Goal: Entertainment & Leisure: Consume media (video, audio)

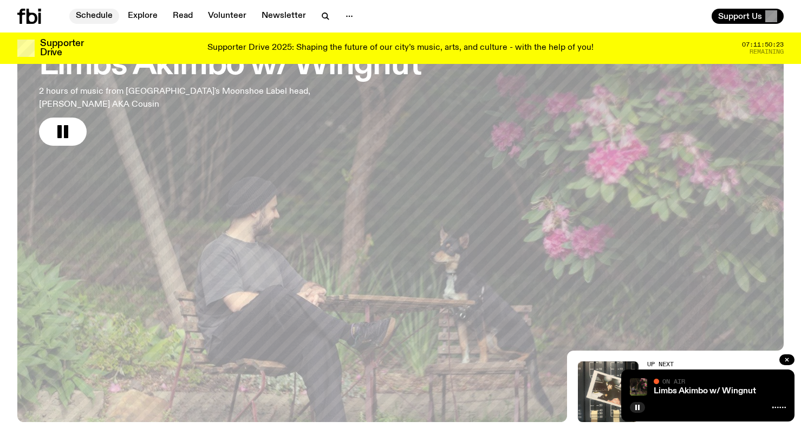
scroll to position [103, 0]
click at [100, 15] on link "Schedule" at bounding box center [94, 16] width 50 height 15
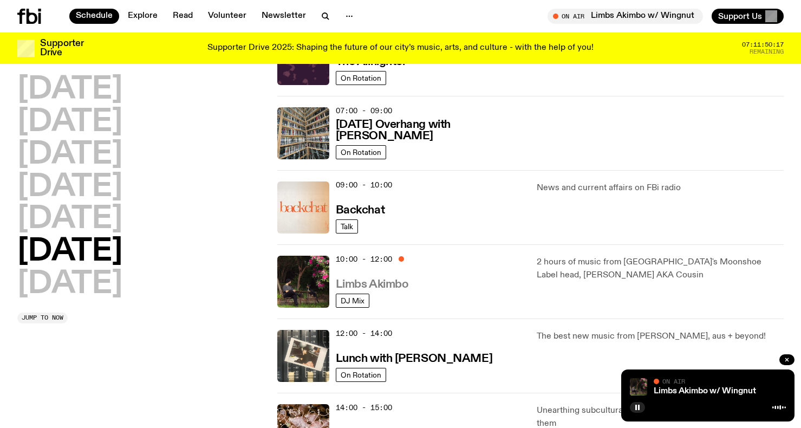
scroll to position [153, 0]
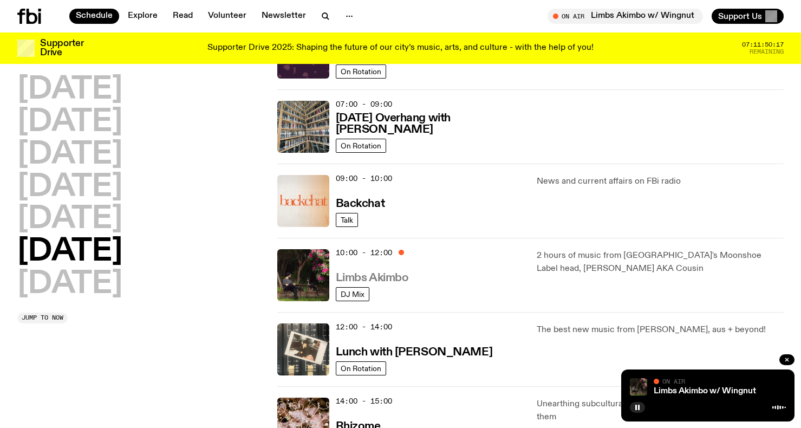
click at [394, 277] on h3 "Limbs Akimbo" at bounding box center [372, 277] width 73 height 11
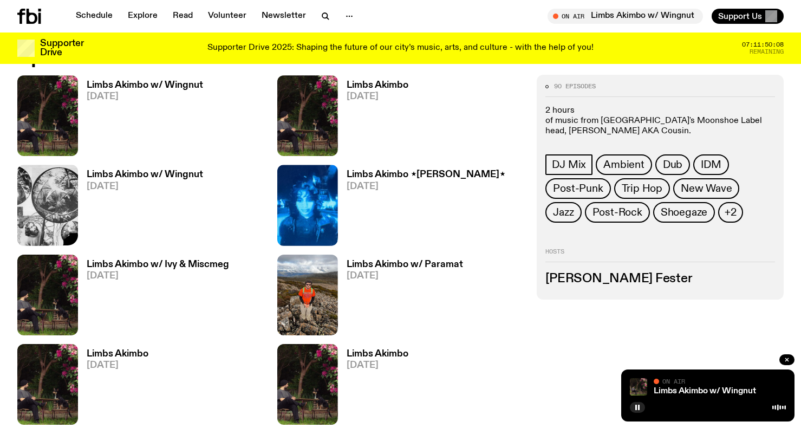
scroll to position [565, 0]
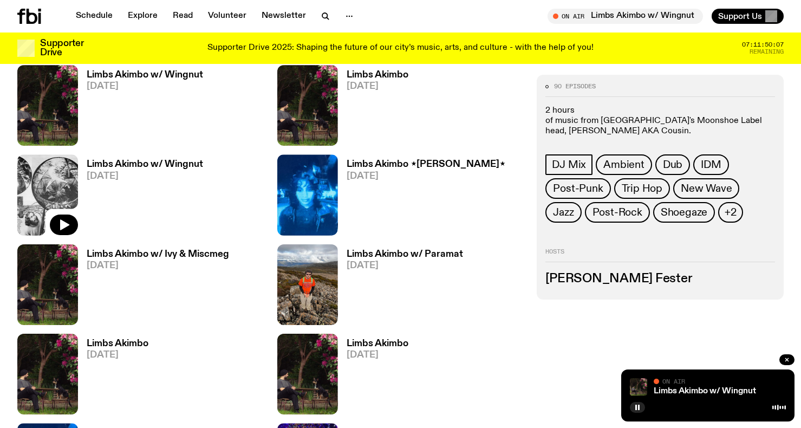
click at [45, 204] on img at bounding box center [47, 194] width 61 height 81
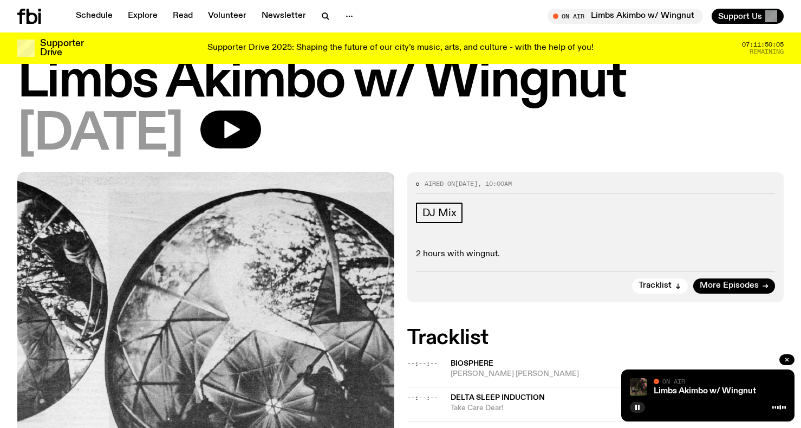
scroll to position [247, 0]
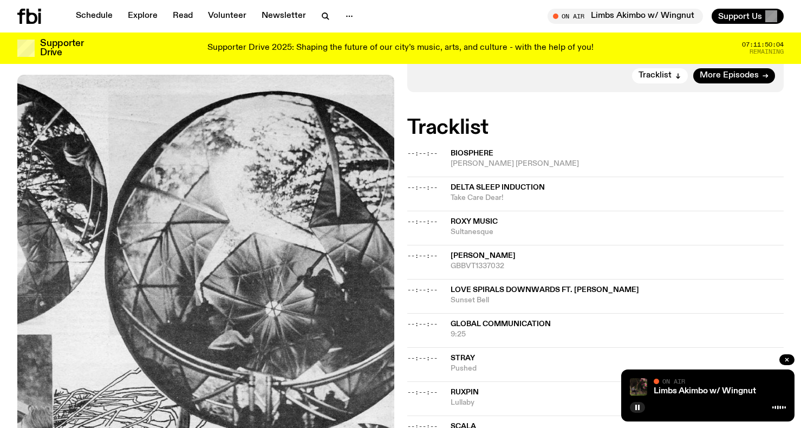
click at [464, 157] on span "Biosphere" at bounding box center [471, 153] width 43 height 8
click at [422, 157] on span "--:--:--" at bounding box center [422, 153] width 30 height 9
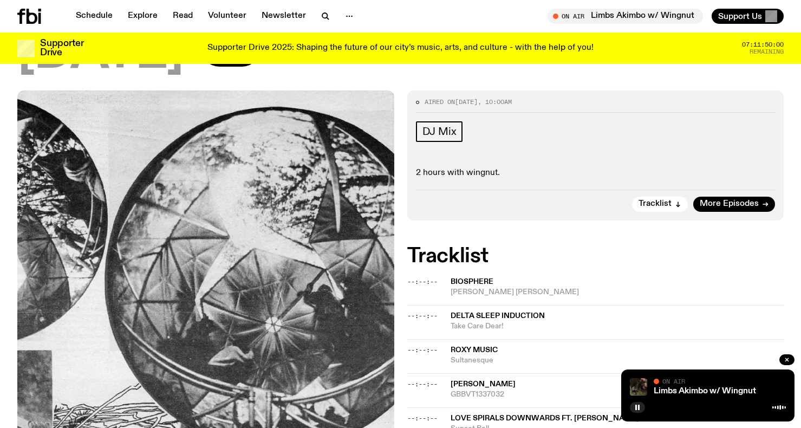
scroll to position [94, 0]
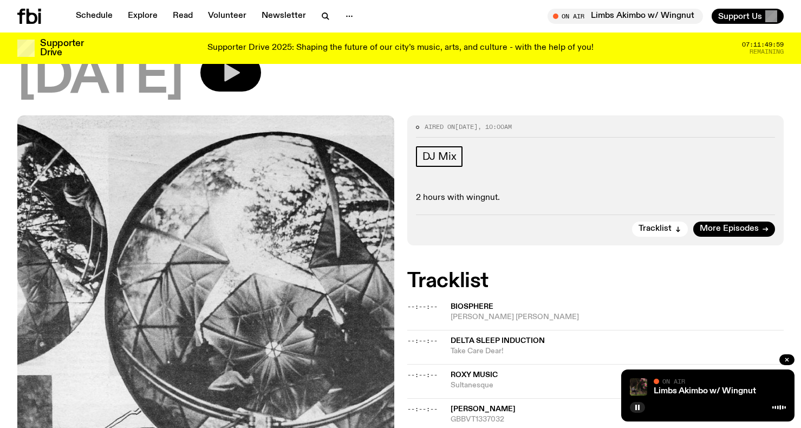
click at [261, 84] on button "button" at bounding box center [230, 73] width 61 height 38
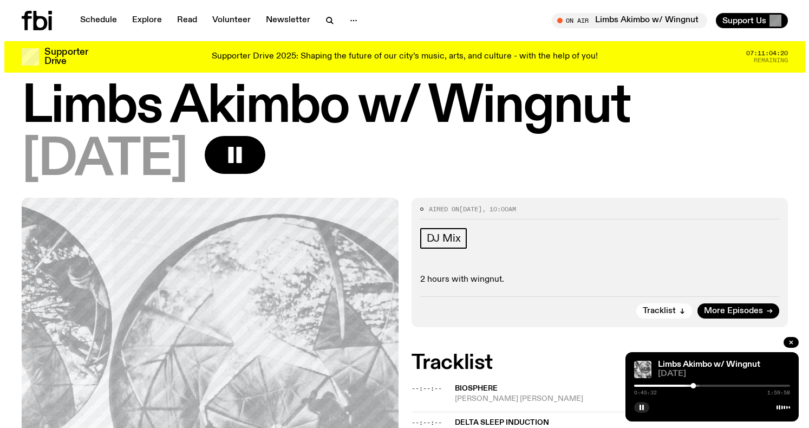
scroll to position [0, 0]
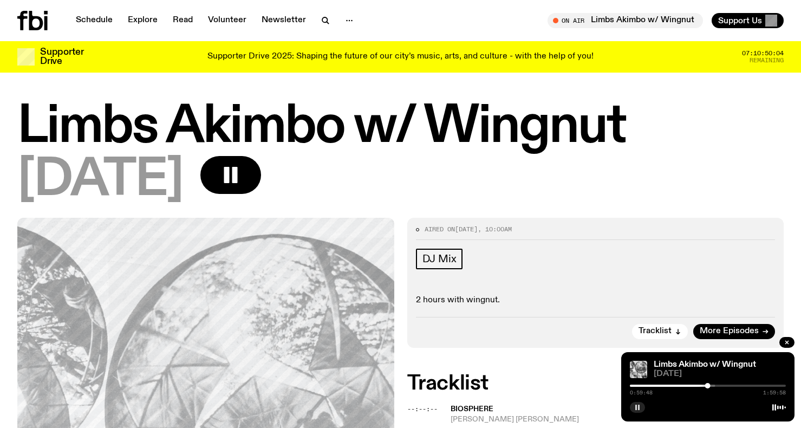
click at [641, 409] on button "button" at bounding box center [637, 407] width 15 height 11
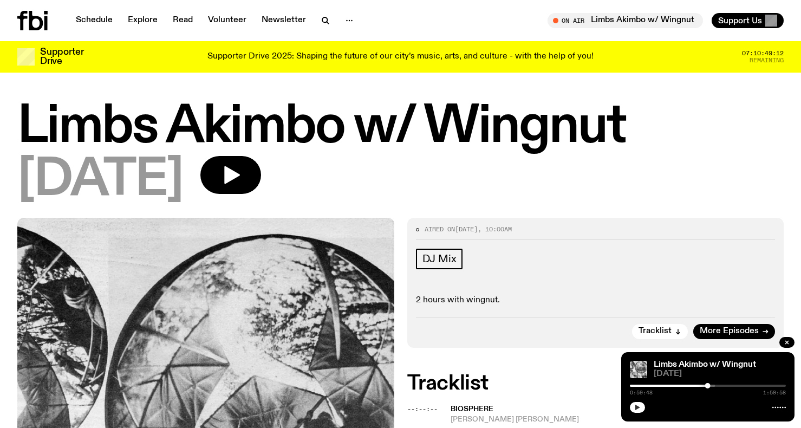
click at [638, 408] on icon "button" at bounding box center [637, 407] width 6 height 6
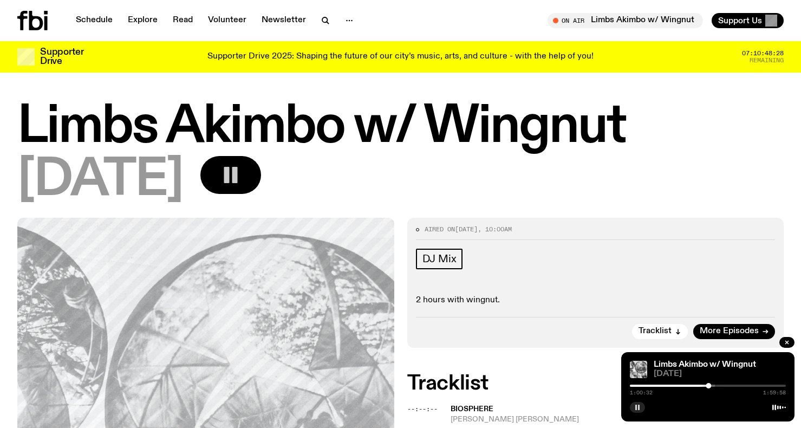
click at [261, 178] on button "button" at bounding box center [230, 175] width 61 height 38
